Goal: Information Seeking & Learning: Learn about a topic

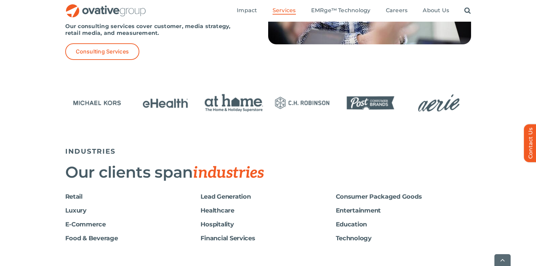
scroll to position [1055, 0]
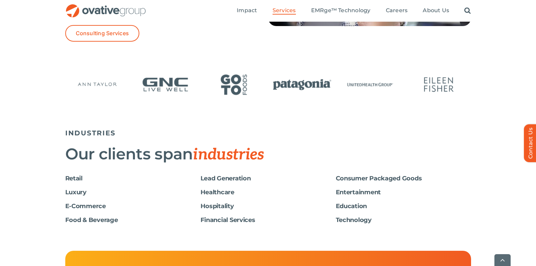
click at [225, 154] on span "industries" at bounding box center [228, 154] width 71 height 19
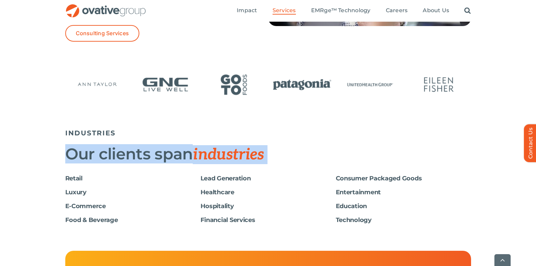
click at [225, 154] on span "industries" at bounding box center [228, 154] width 71 height 19
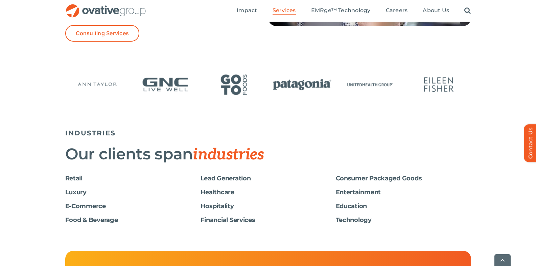
click at [66, 206] on h6 "E-Commerce" at bounding box center [132, 205] width 135 height 7
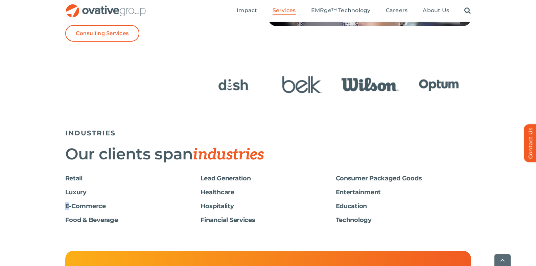
drag, startPoint x: 66, startPoint y: 206, endPoint x: 101, endPoint y: 202, distance: 36.1
click at [101, 202] on div "Retail Luxury E-Commerce Food & Beverage" at bounding box center [132, 202] width 135 height 55
click at [71, 177] on h6 "Retail" at bounding box center [132, 178] width 135 height 7
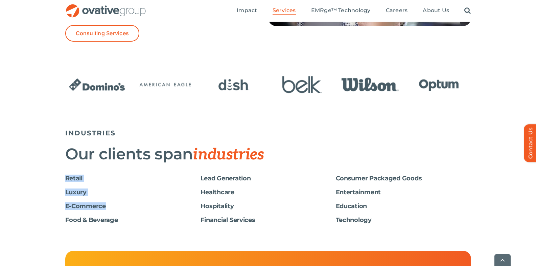
drag, startPoint x: 71, startPoint y: 177, endPoint x: 96, endPoint y: 207, distance: 38.8
click at [96, 207] on div "Retail Luxury E-Commerce Food & Beverage" at bounding box center [132, 202] width 135 height 55
copy div "Retail Luxury E-Commerce"
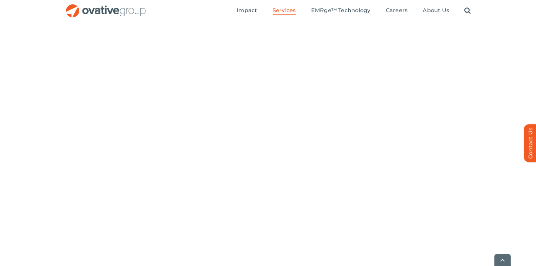
scroll to position [1865, 0]
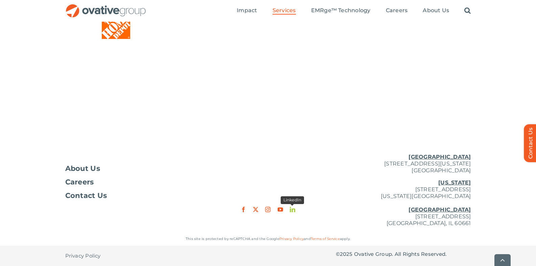
click at [295, 211] on link "linkedin" at bounding box center [292, 209] width 5 height 5
